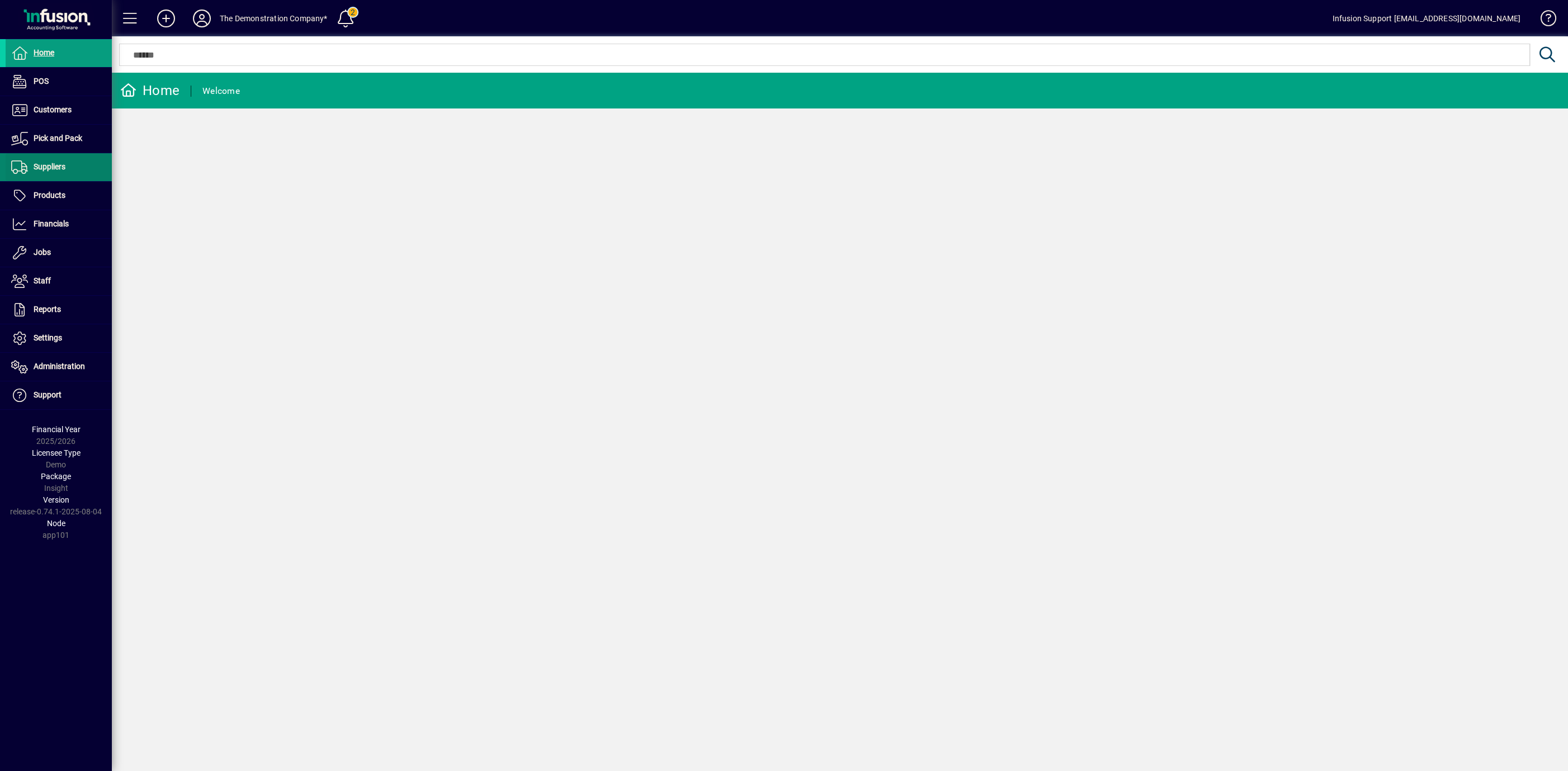
click at [56, 164] on span "Suppliers" at bounding box center [50, 166] width 32 height 9
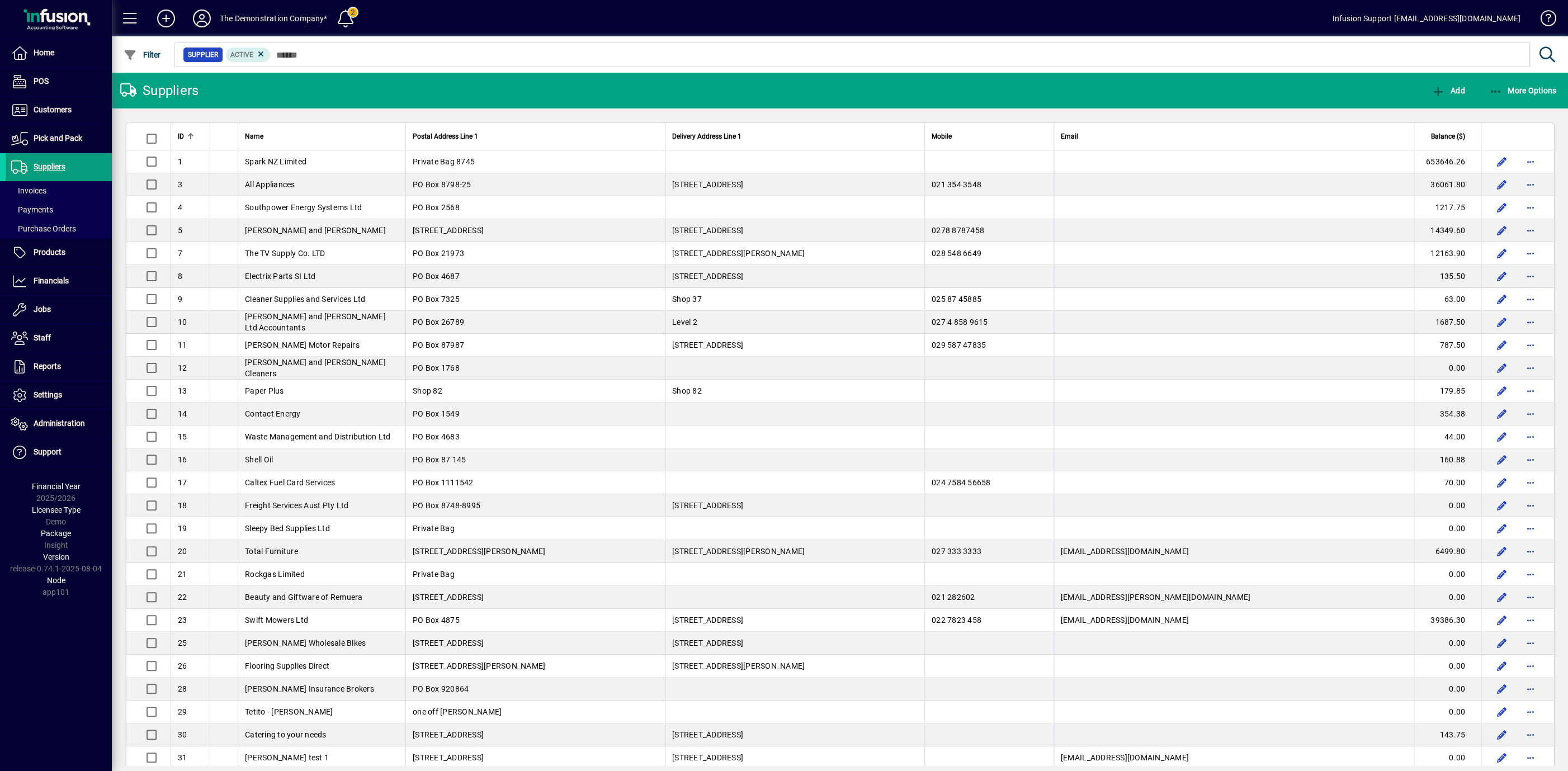
click at [295, 89] on mat-toolbar-row "Suppliers Add More Options" at bounding box center [840, 90] width 1456 height 35
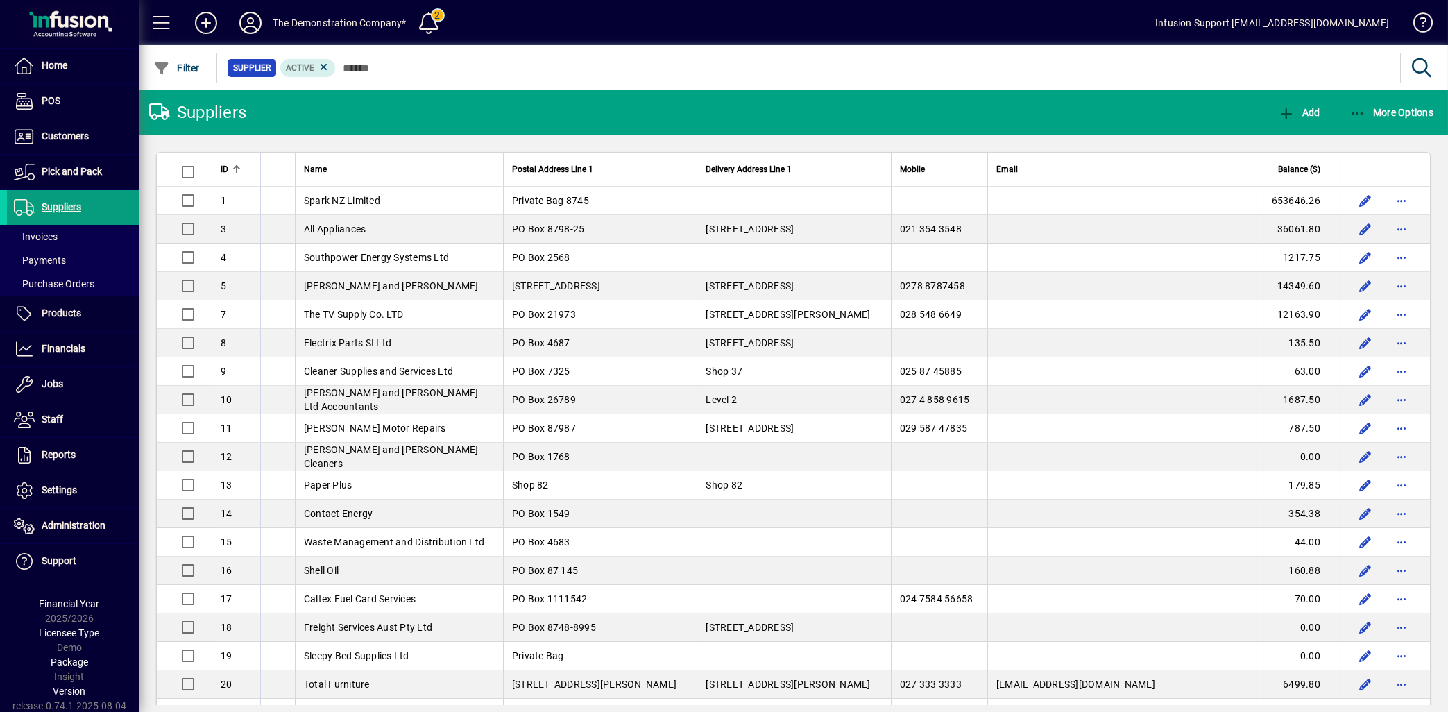
click at [253, 24] on icon at bounding box center [251, 23] width 28 height 22
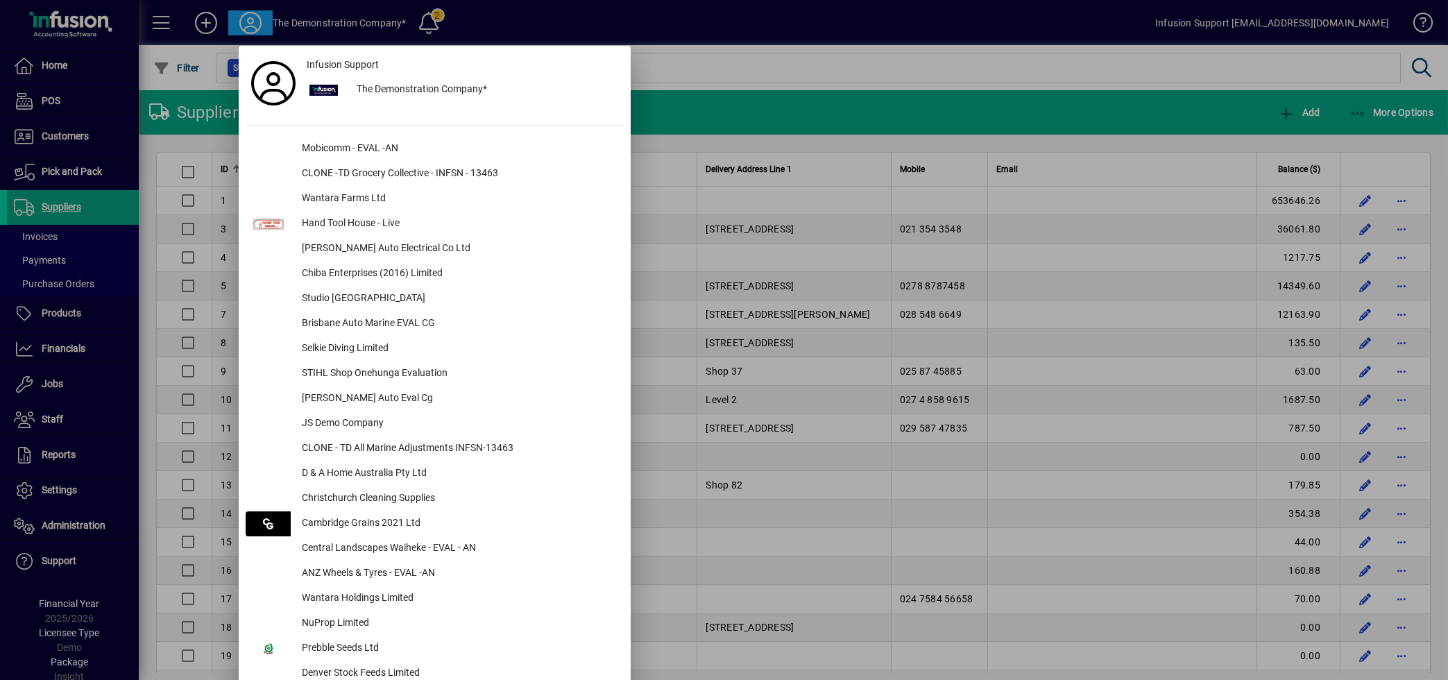
scroll to position [663, 0]
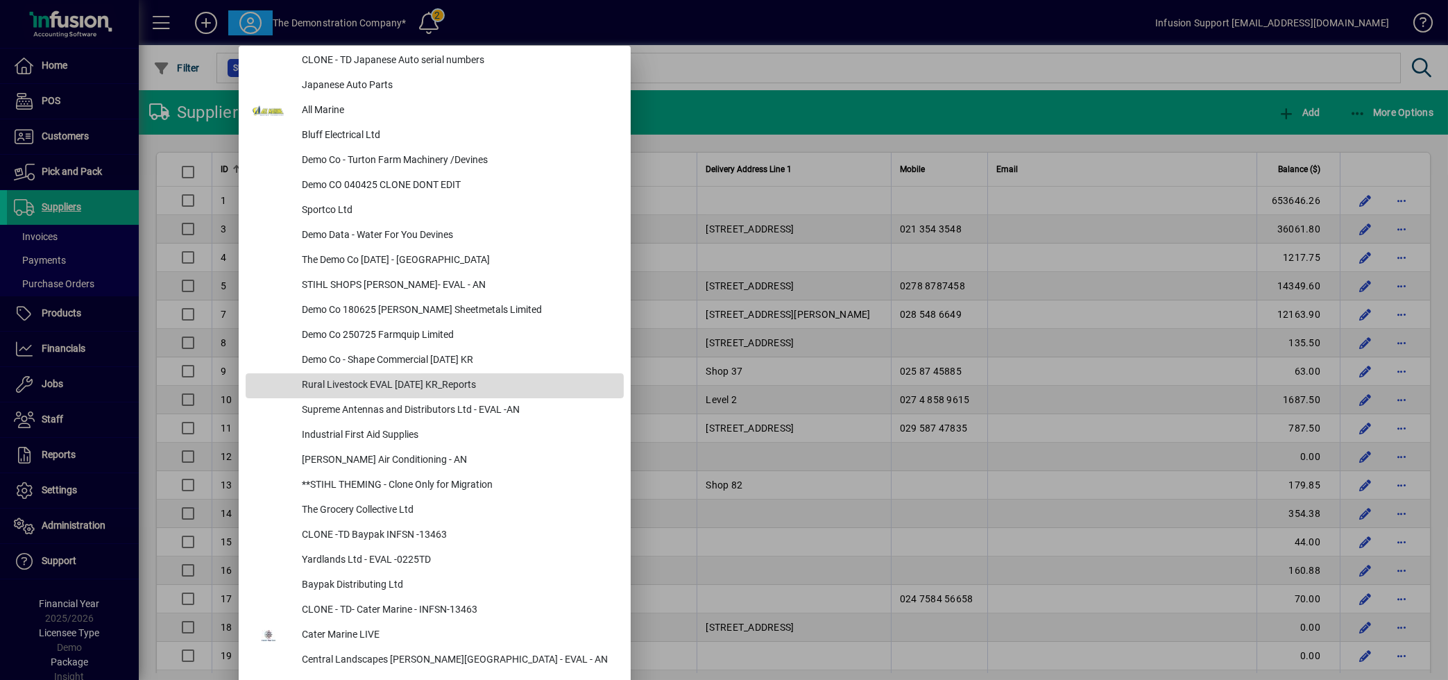
click at [439, 375] on div "Rural Livestock EVAL [DATE] KR_Reports" at bounding box center [457, 385] width 333 height 25
